Goal: Information Seeking & Learning: Check status

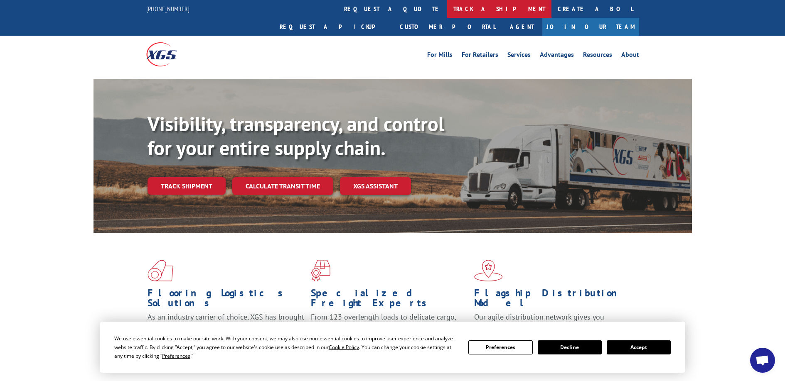
click at [447, 7] on link "track a shipment" at bounding box center [499, 9] width 104 height 18
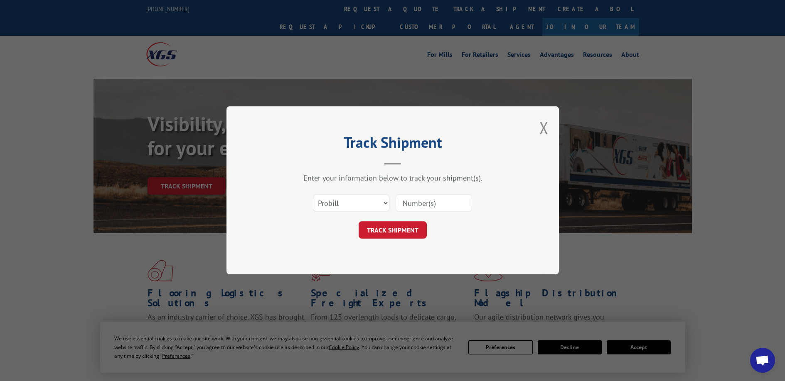
click at [423, 203] on input at bounding box center [434, 203] width 76 height 17
type input "362546"
click at [380, 232] on button "TRACK SHIPMENT" at bounding box center [393, 230] width 68 height 17
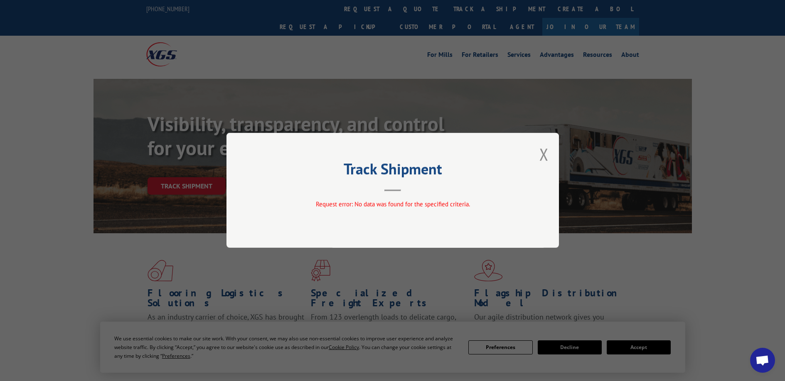
click at [538, 157] on div "Track Shipment Request error: No data was found for the specified criteria." at bounding box center [392, 190] width 332 height 115
click at [543, 152] on button "Close modal" at bounding box center [543, 154] width 9 height 22
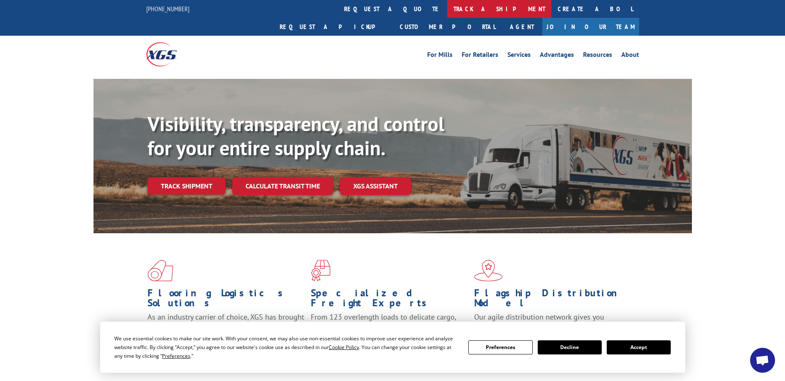
click at [447, 10] on link "track a shipment" at bounding box center [499, 9] width 104 height 18
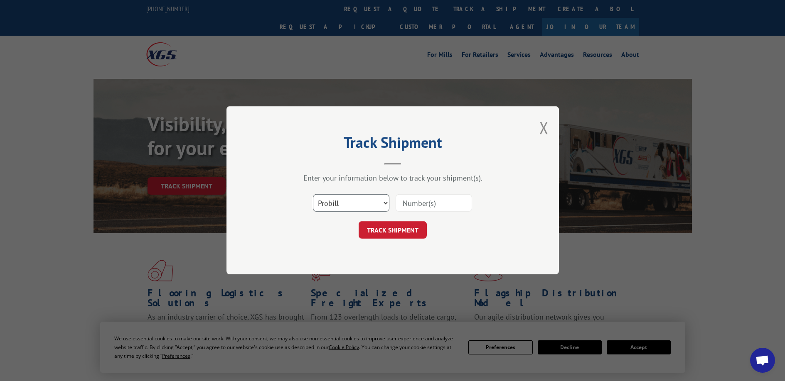
click at [333, 202] on select "Select category... Probill BOL PO" at bounding box center [351, 203] width 76 height 17
select select "bol"
click at [313, 195] on select "Select category... Probill BOL PO" at bounding box center [351, 203] width 76 height 17
click at [413, 204] on input at bounding box center [434, 203] width 76 height 17
type input "362546"
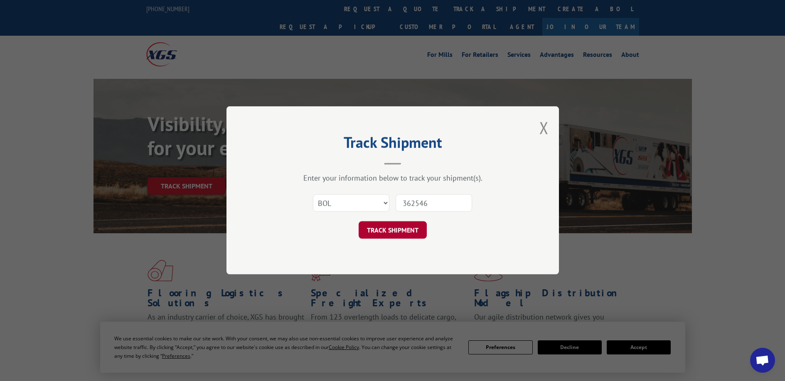
click at [398, 230] on button "TRACK SHIPMENT" at bounding box center [393, 230] width 68 height 17
